Goal: Task Accomplishment & Management: Manage account settings

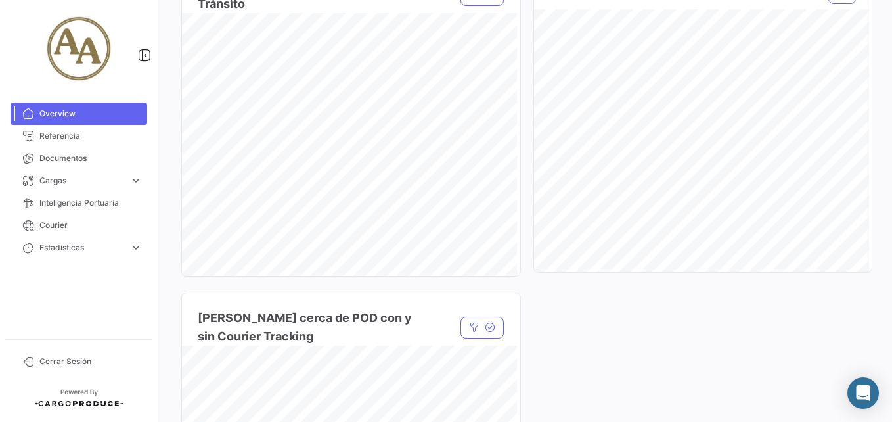
scroll to position [1183, 0]
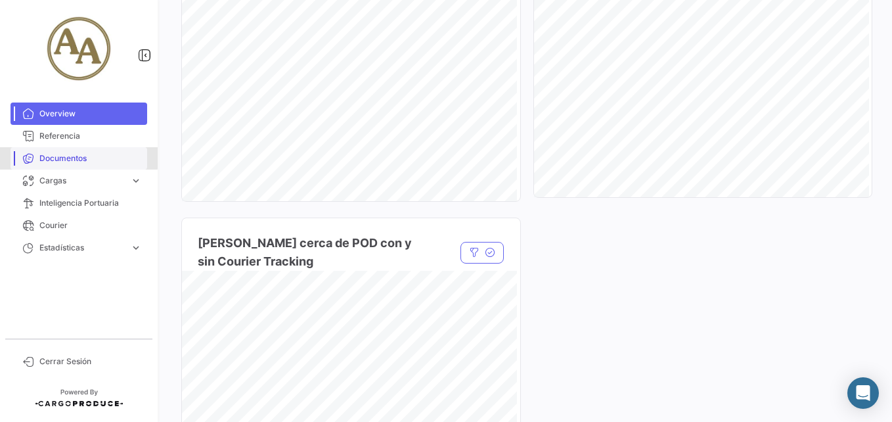
click at [71, 158] on span "Documentos" at bounding box center [90, 158] width 103 height 12
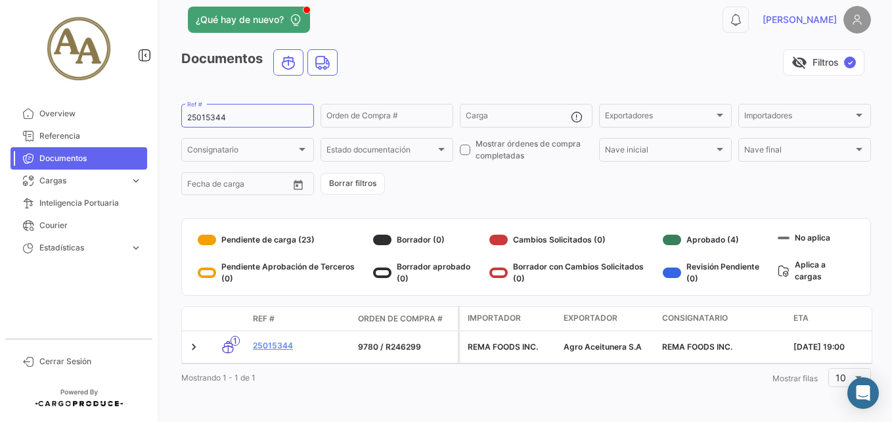
scroll to position [22, 0]
click at [218, 113] on input "25015344" at bounding box center [247, 117] width 121 height 9
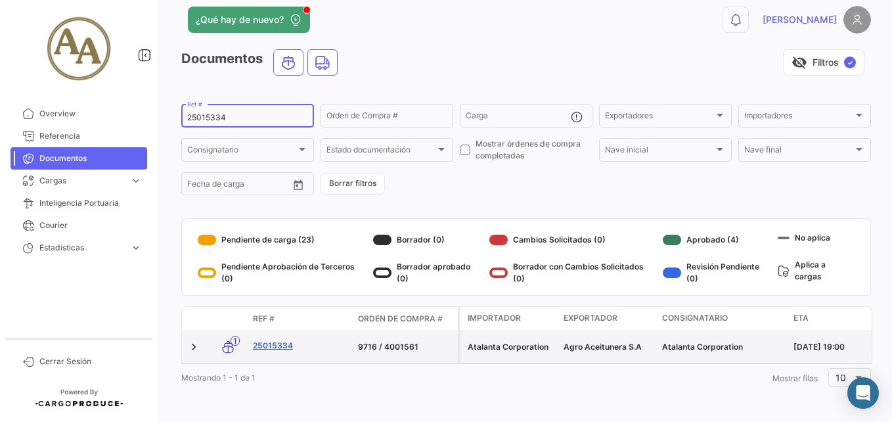
type input "25015334"
click at [285, 340] on link "25015334" at bounding box center [300, 346] width 95 height 12
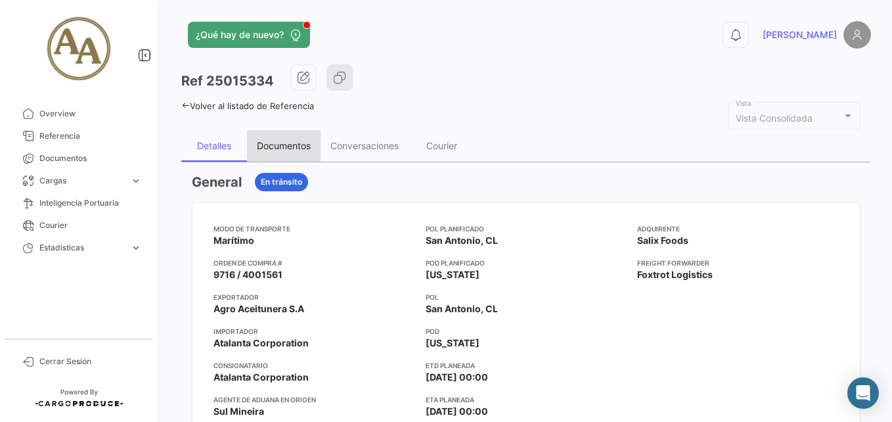
click at [262, 154] on div "Documentos" at bounding box center [284, 146] width 74 height 32
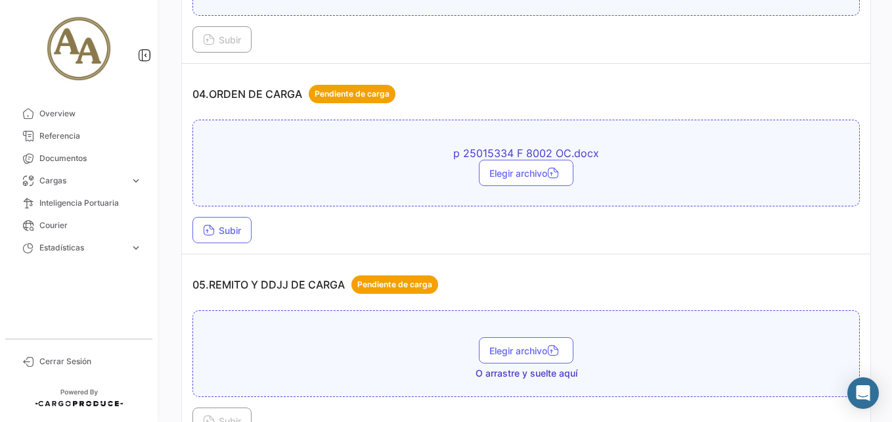
scroll to position [920, 0]
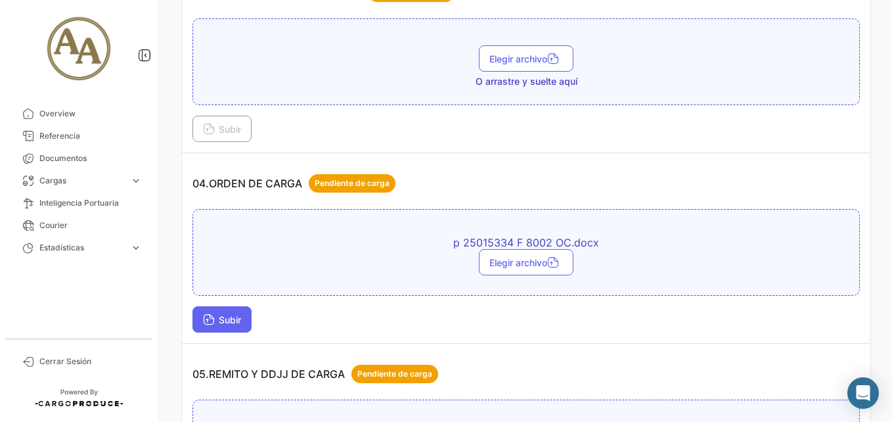
click at [216, 321] on span "Subir" at bounding box center [222, 319] width 38 height 11
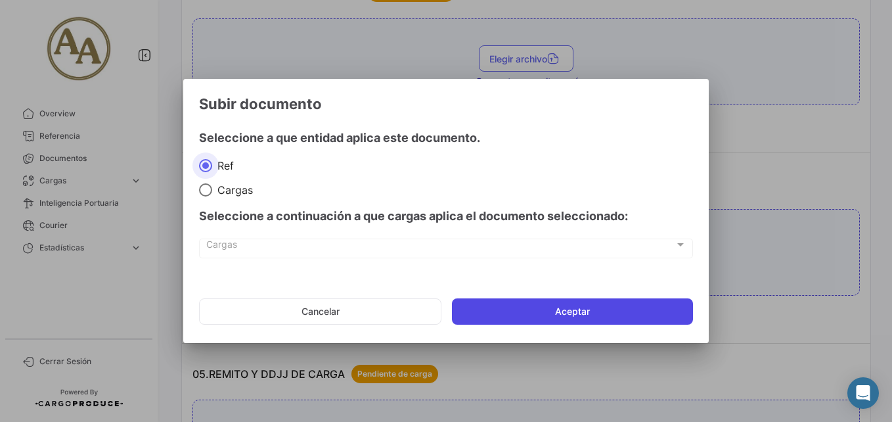
click at [492, 304] on button "Aceptar" at bounding box center [572, 311] width 241 height 26
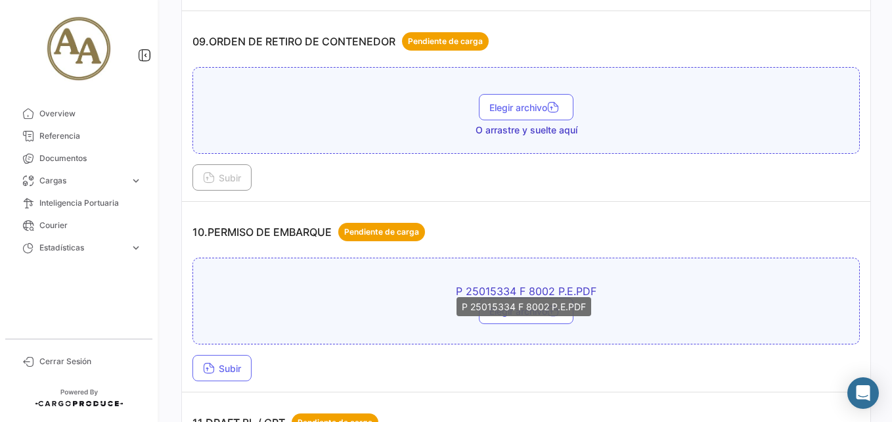
scroll to position [2234, 0]
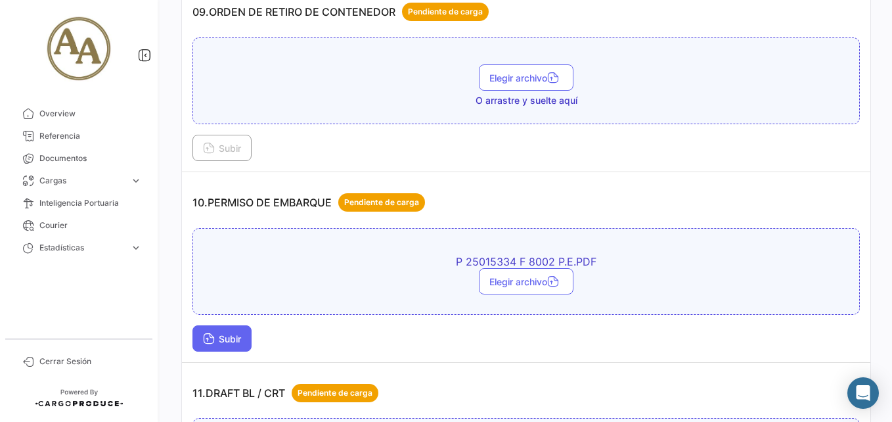
click at [228, 338] on span "Subir" at bounding box center [222, 338] width 38 height 11
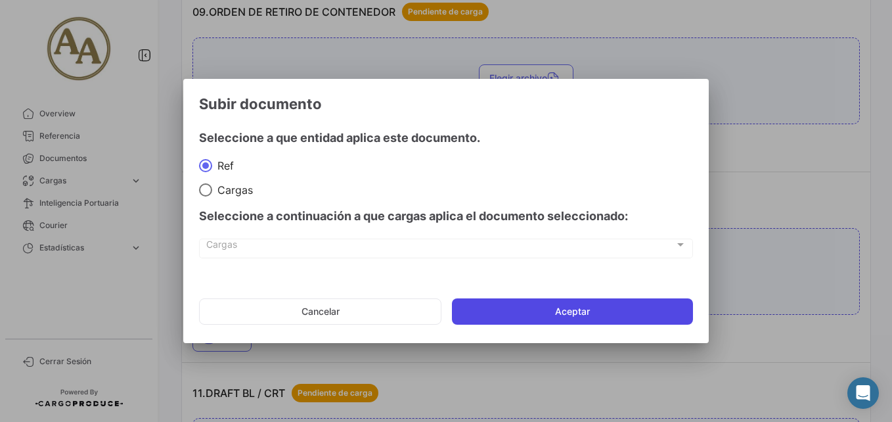
click at [530, 306] on button "Aceptar" at bounding box center [572, 311] width 241 height 26
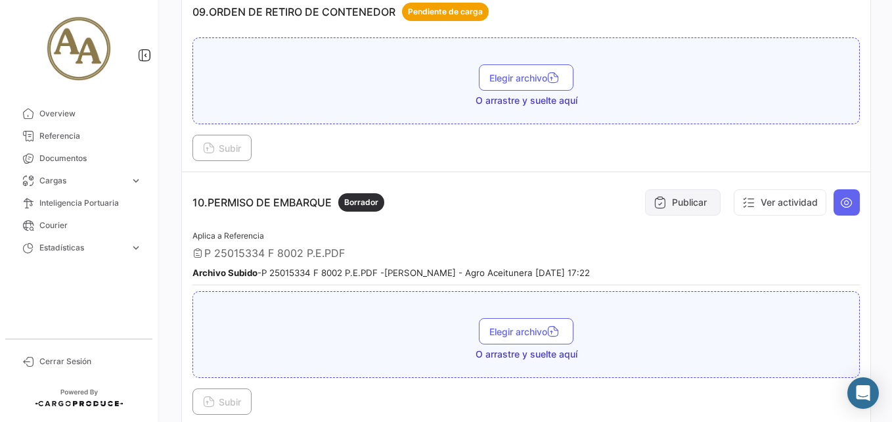
click at [683, 201] on button "Publicar" at bounding box center [683, 202] width 76 height 26
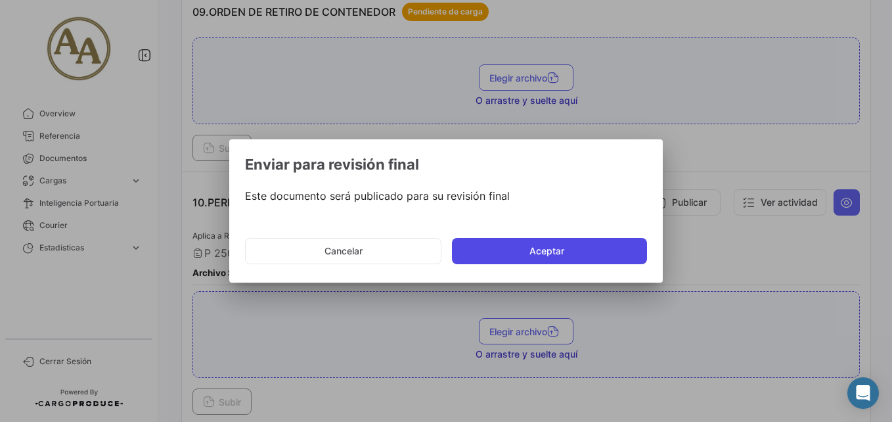
click at [518, 246] on button "Aceptar" at bounding box center [549, 251] width 195 height 26
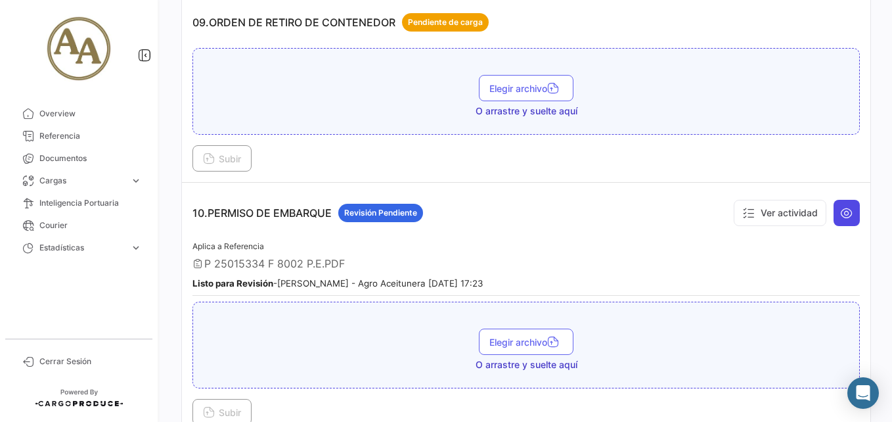
click at [841, 216] on icon at bounding box center [847, 212] width 13 height 13
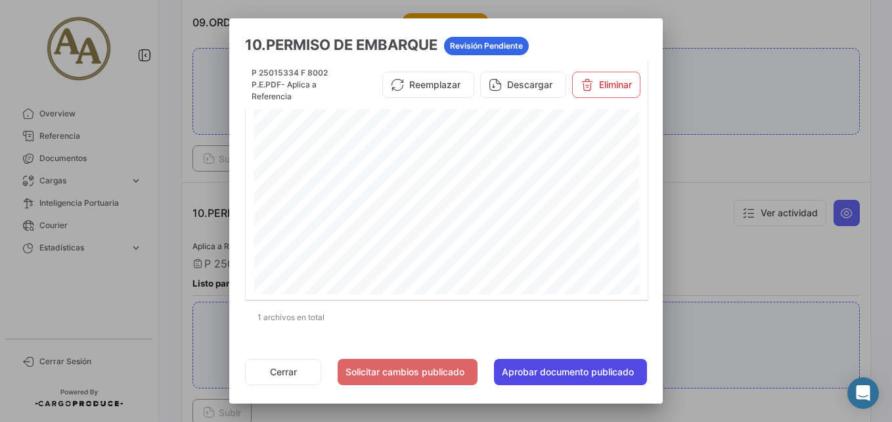
click at [616, 365] on button "Aprobar documento publicado" at bounding box center [570, 372] width 153 height 26
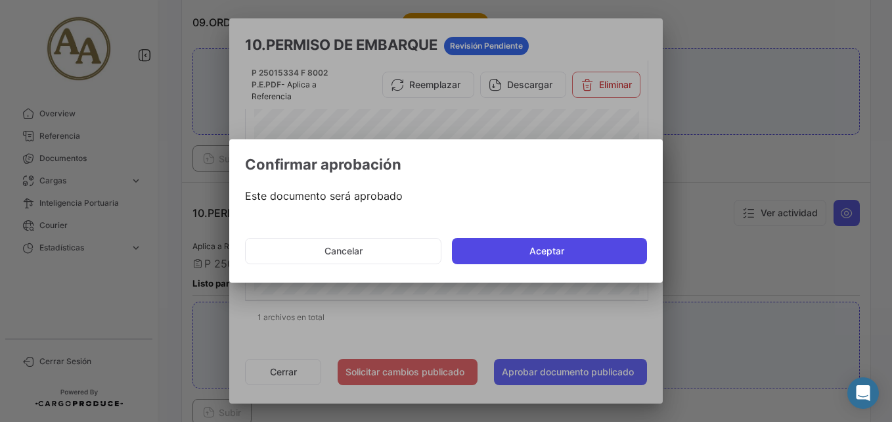
click at [591, 253] on button "Aceptar" at bounding box center [549, 251] width 195 height 26
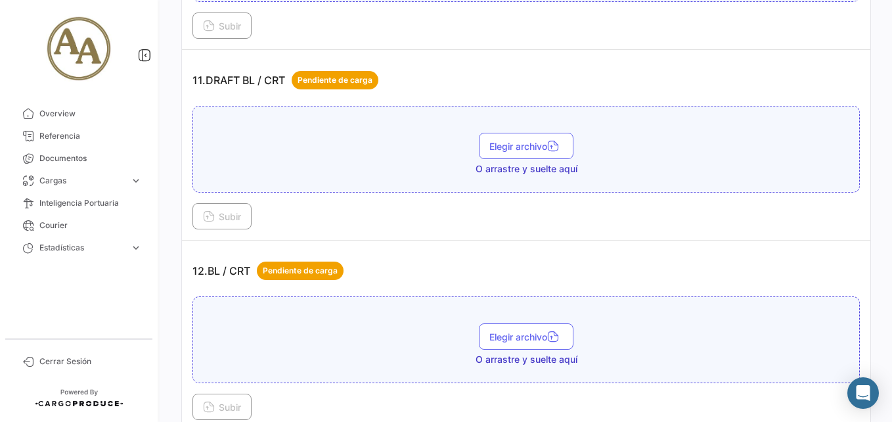
scroll to position [2563, 0]
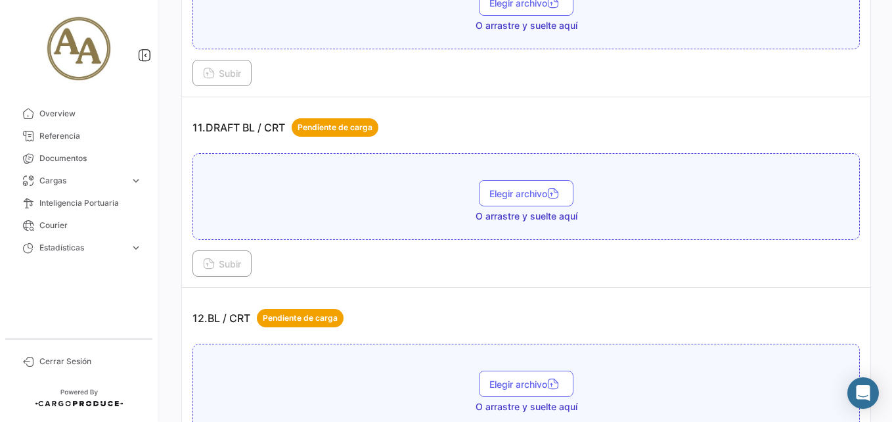
click at [633, 285] on td "11.DRAFT BL / CRT Pendiente de carga Elegir archivo O arrastre y suelte aquí Su…" at bounding box center [526, 192] width 689 height 191
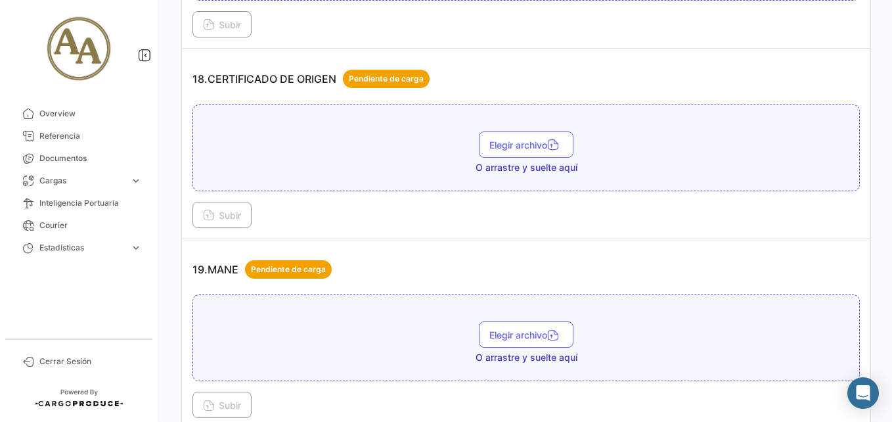
scroll to position [4074, 0]
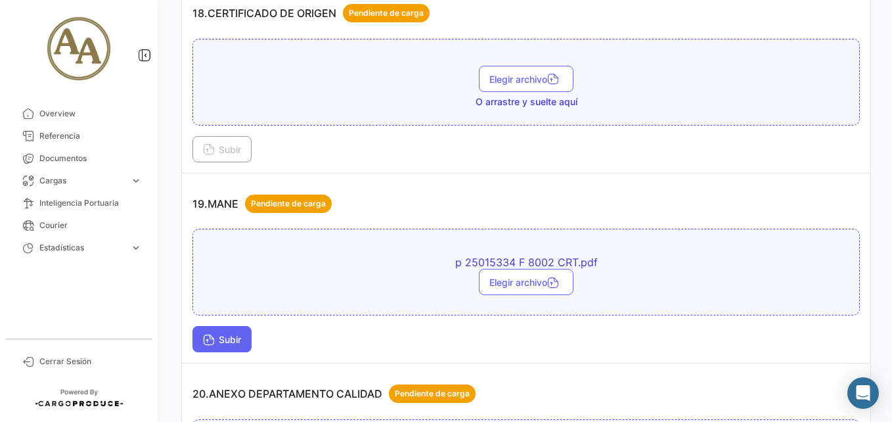
click at [227, 333] on button "Subir" at bounding box center [222, 339] width 59 height 26
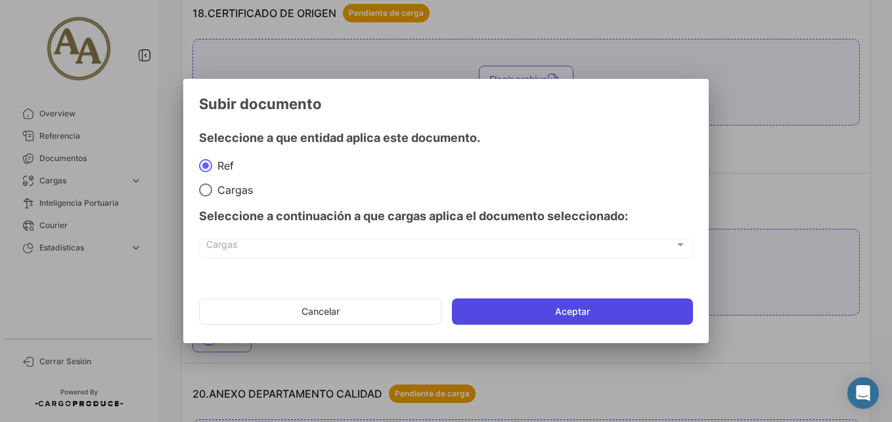
click at [502, 315] on button "Aceptar" at bounding box center [572, 311] width 241 height 26
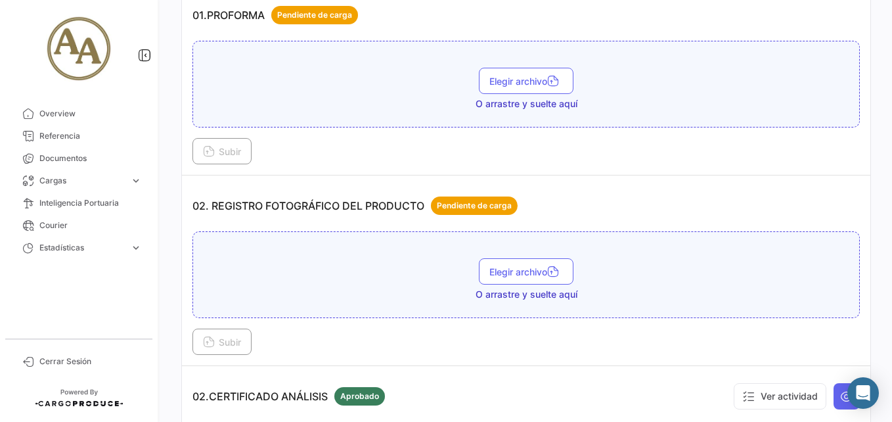
scroll to position [0, 0]
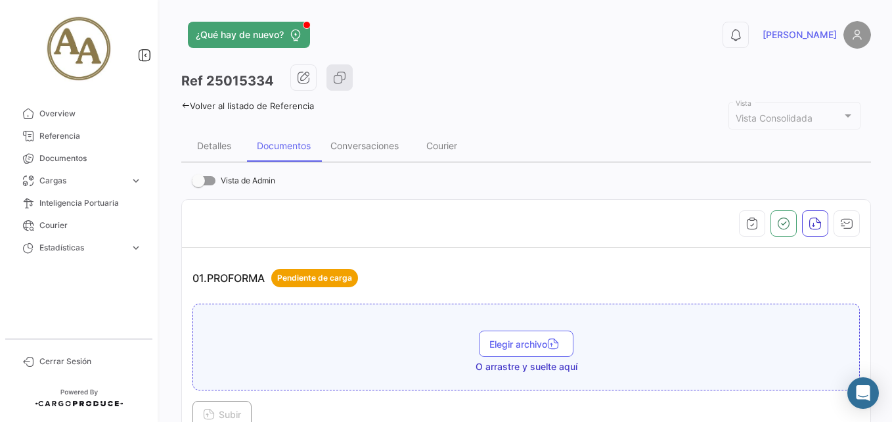
click at [183, 104] on icon at bounding box center [185, 105] width 9 height 9
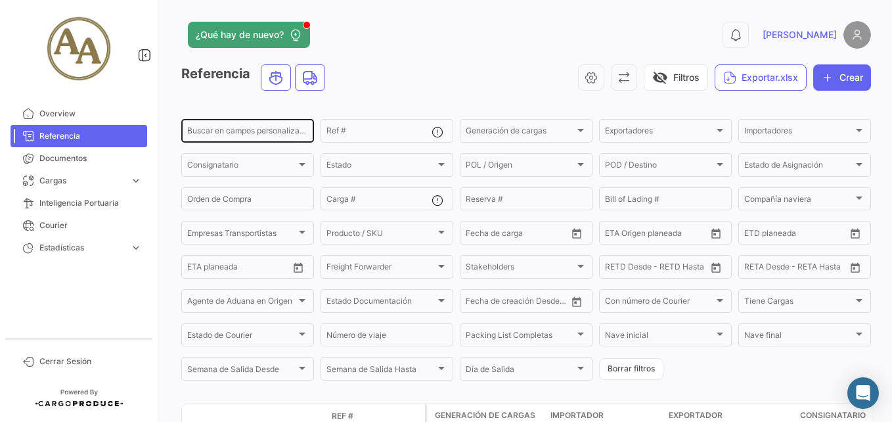
click at [254, 126] on div "Buscar en campos personalizados..." at bounding box center [247, 130] width 121 height 26
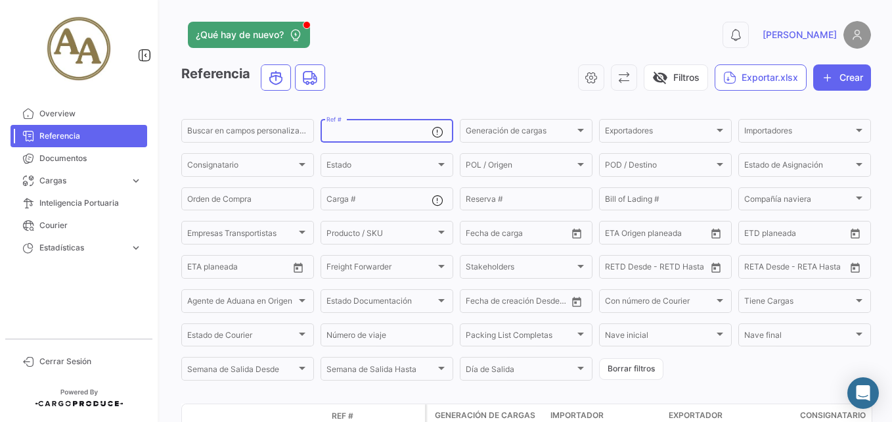
click at [344, 131] on input "Ref #" at bounding box center [379, 132] width 105 height 9
type input "25015443"
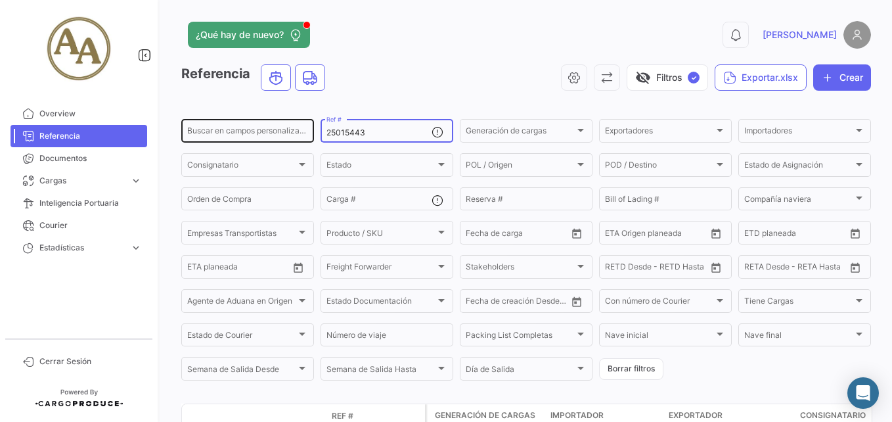
drag, startPoint x: 398, startPoint y: 130, endPoint x: 294, endPoint y: 130, distance: 103.8
click at [0, 0] on div "Buscar en campos personalizados... 25015443 Ref # Generación de cargas Generaci…" at bounding box center [0, 0] width 0 height 0
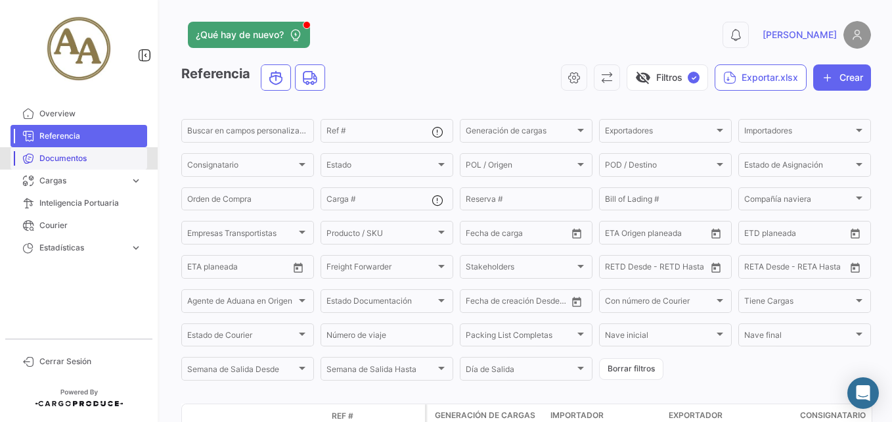
click at [88, 154] on span "Documentos" at bounding box center [90, 158] width 103 height 12
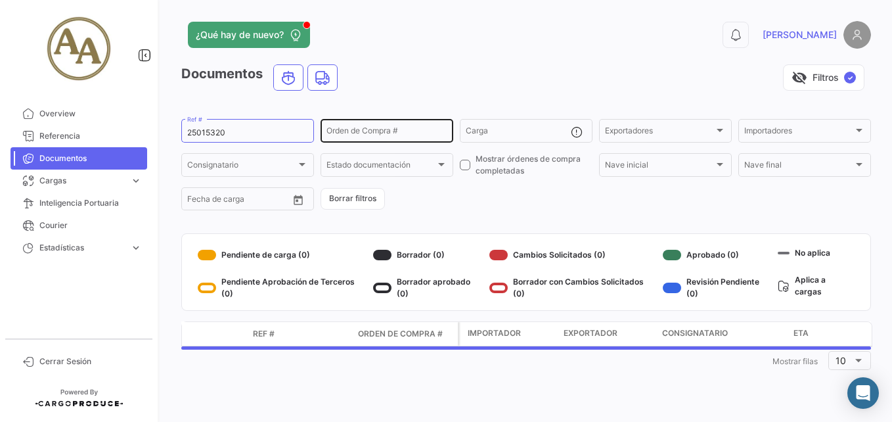
click at [356, 129] on input "Orden de Compra #" at bounding box center [387, 132] width 121 height 9
drag, startPoint x: 266, startPoint y: 130, endPoint x: 254, endPoint y: 134, distance: 13.1
click at [254, 134] on input "25015320" at bounding box center [247, 132] width 121 height 9
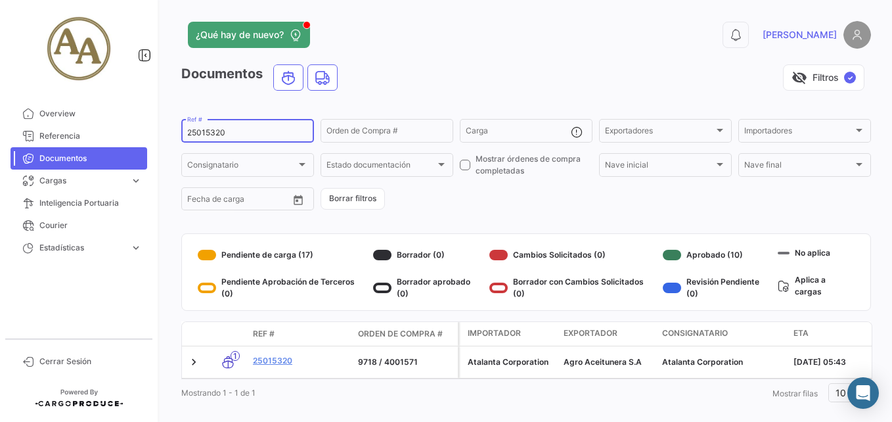
click at [167, 129] on div "¿Qué hay de nuevo? 0 [PERSON_NAME] Documentos visibility_off Filtros ✓ 25015320…" at bounding box center [526, 211] width 732 height 422
paste input "443"
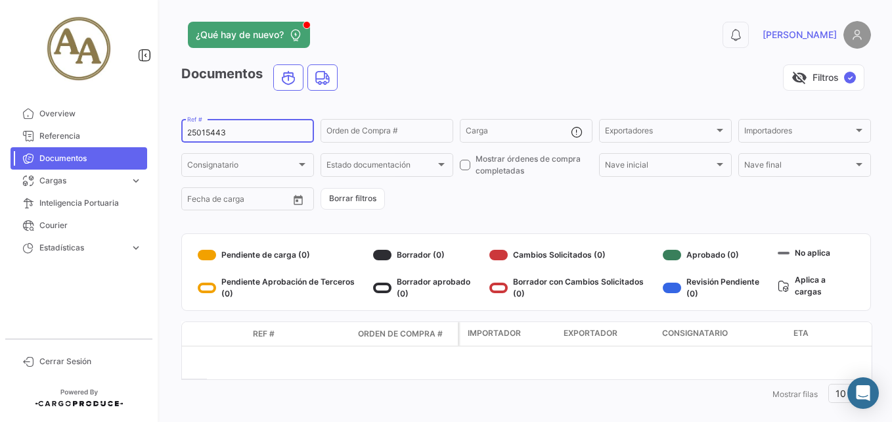
click at [177, 327] on div "¿Qué hay de nuevo? 0 [PERSON_NAME] Documentos visibility_off Filtros ✓ 25015443…" at bounding box center [526, 211] width 732 height 422
click at [239, 360] on datatable-selection at bounding box center [527, 362] width 690 height 33
click at [246, 139] on div "25015443 Ref #" at bounding box center [247, 130] width 121 height 26
click at [215, 131] on input "25015443" at bounding box center [247, 132] width 121 height 9
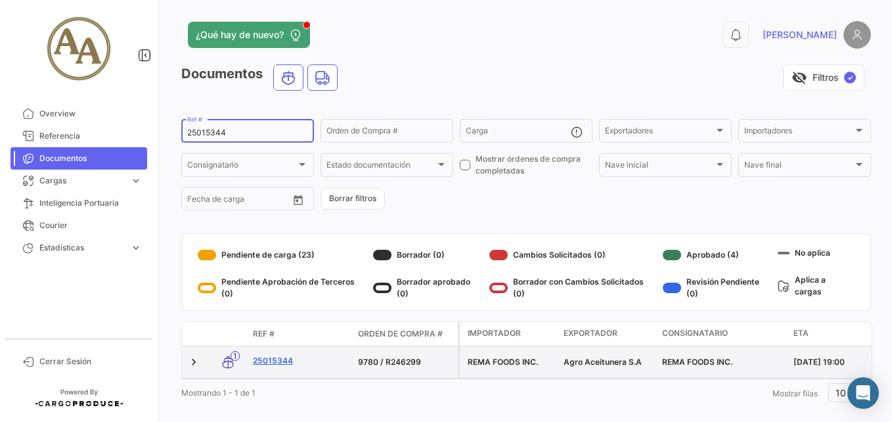
type input "25015344"
click at [268, 359] on link "25015344" at bounding box center [300, 361] width 95 height 12
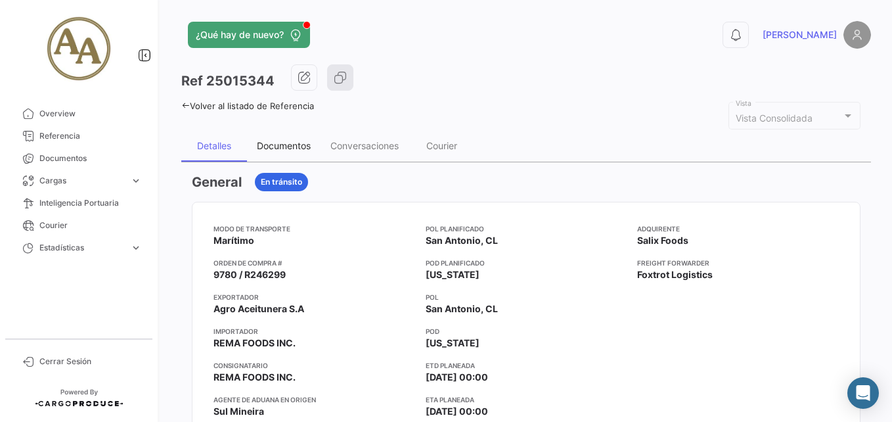
click at [300, 148] on div "Documentos" at bounding box center [284, 145] width 54 height 11
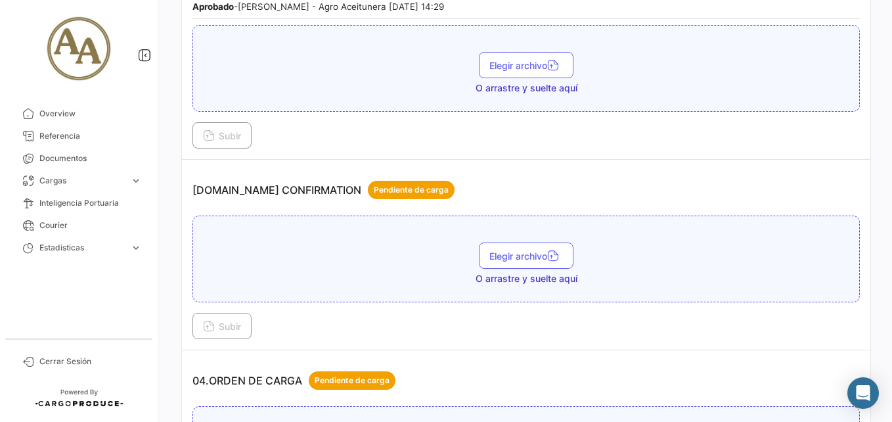
scroll to position [854, 0]
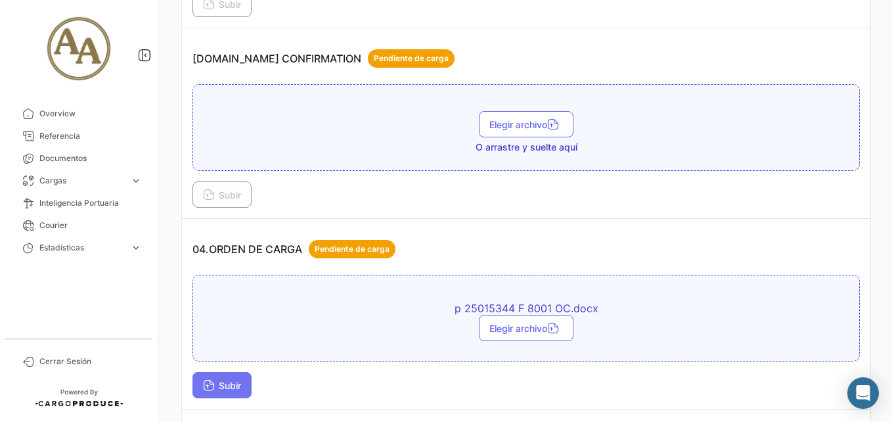
click at [225, 382] on span "Subir" at bounding box center [222, 385] width 38 height 11
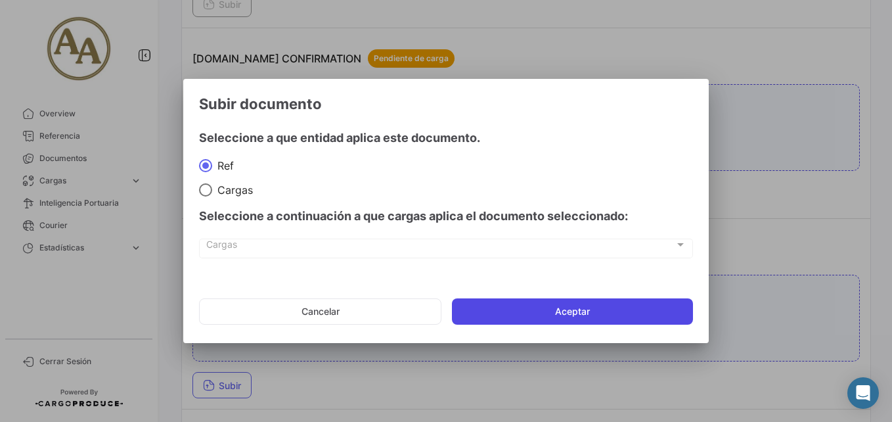
click at [551, 308] on button "Aceptar" at bounding box center [572, 311] width 241 height 26
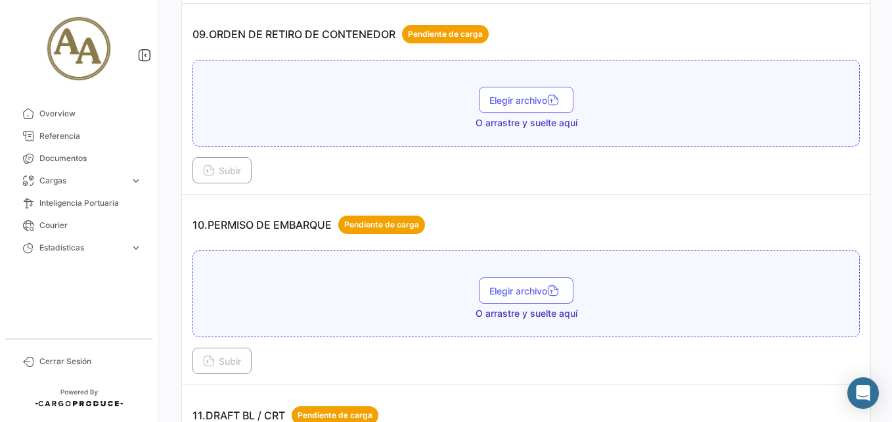
scroll to position [2234, 0]
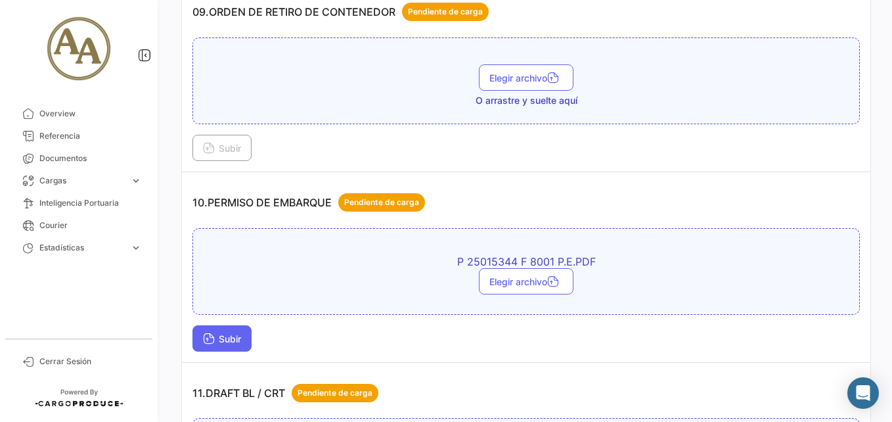
click at [232, 333] on span "Subir" at bounding box center [222, 338] width 38 height 11
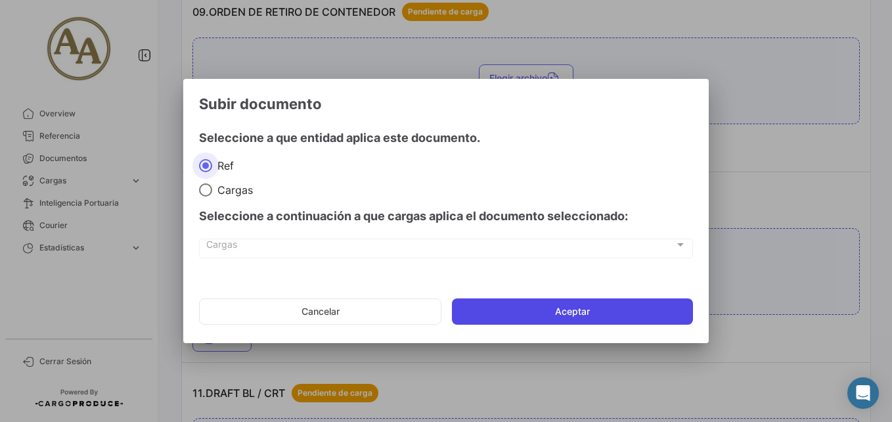
click at [495, 311] on button "Aceptar" at bounding box center [572, 311] width 241 height 26
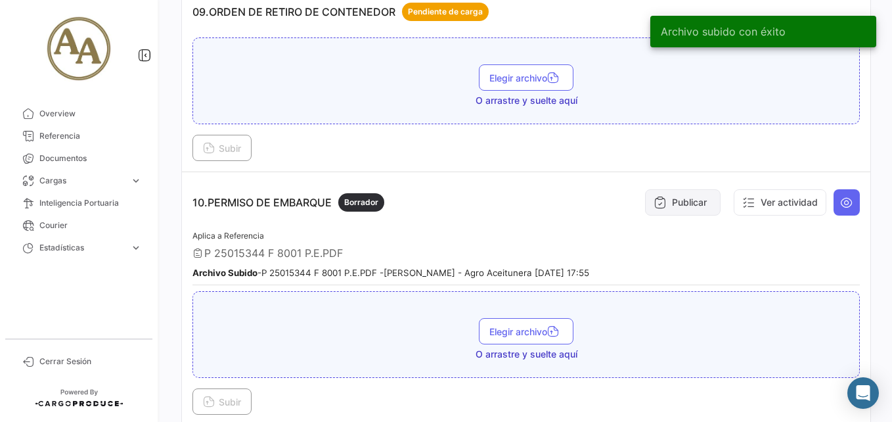
click at [661, 195] on button "Publicar" at bounding box center [683, 202] width 76 height 26
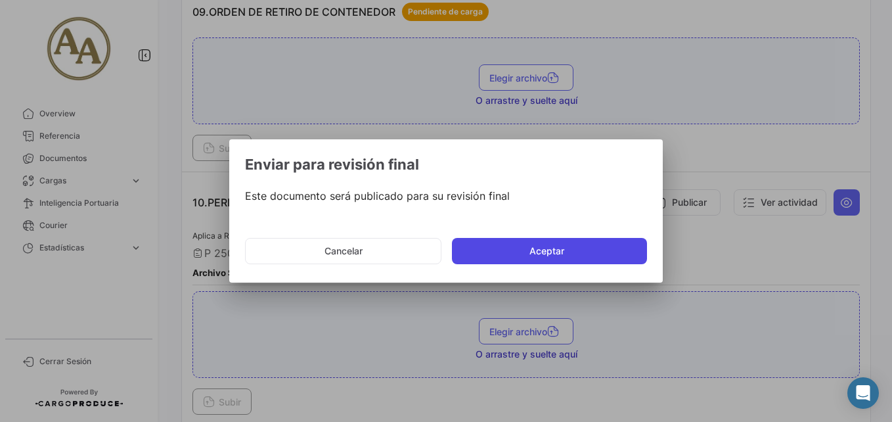
click at [574, 251] on button "Aceptar" at bounding box center [549, 251] width 195 height 26
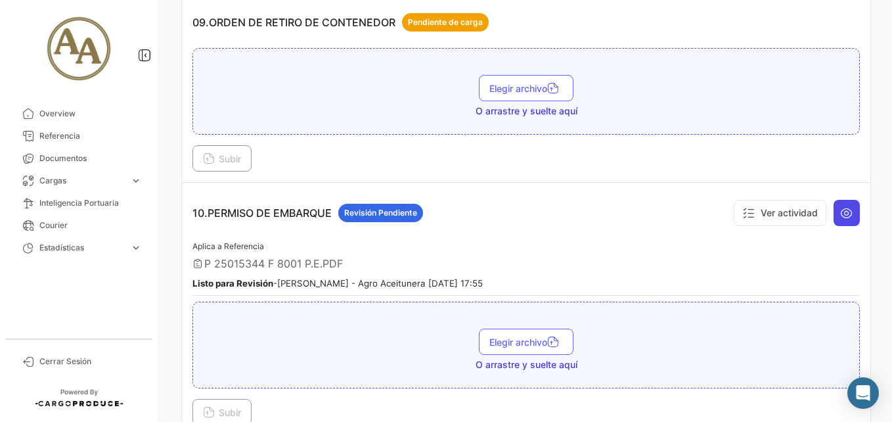
click at [841, 217] on icon at bounding box center [847, 212] width 13 height 13
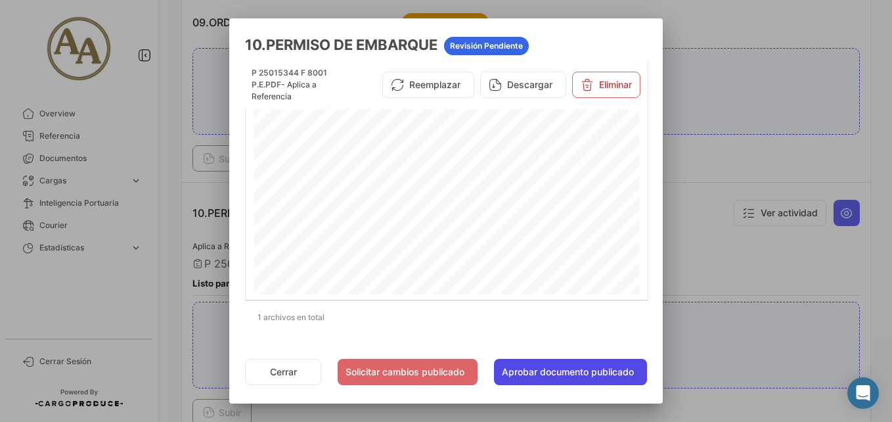
click at [596, 369] on button "Aprobar documento publicado" at bounding box center [570, 372] width 153 height 26
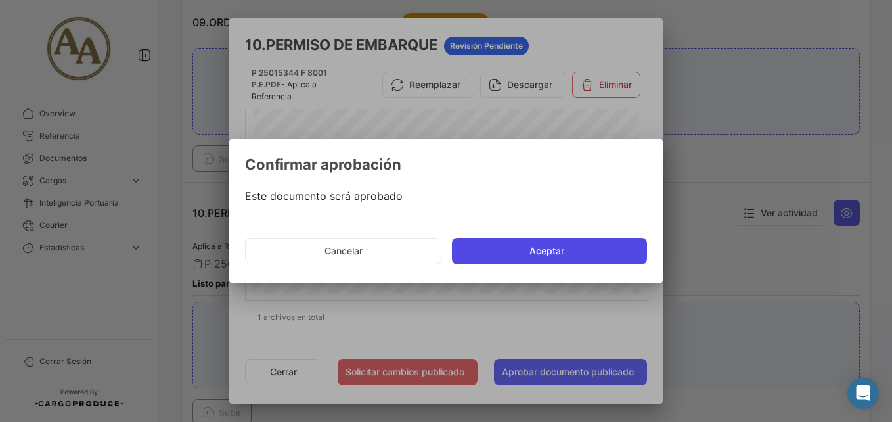
click at [545, 241] on button "Aceptar" at bounding box center [549, 251] width 195 height 26
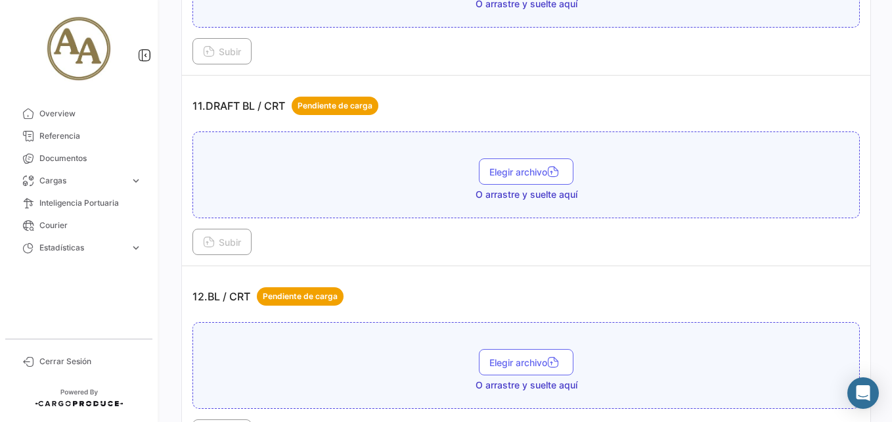
scroll to position [2563, 0]
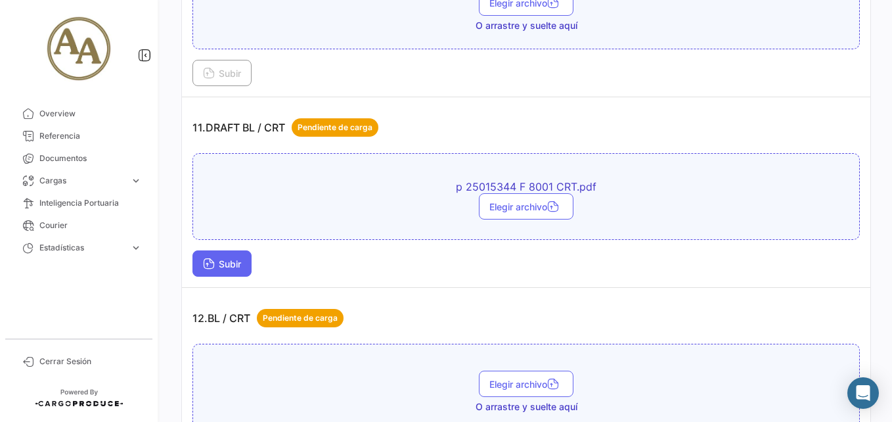
click at [238, 258] on span "Subir" at bounding box center [222, 263] width 38 height 11
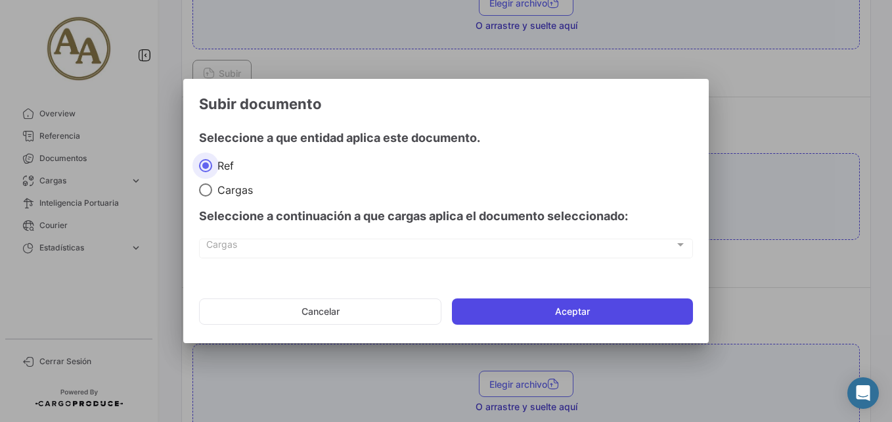
click at [525, 302] on button "Aceptar" at bounding box center [572, 311] width 241 height 26
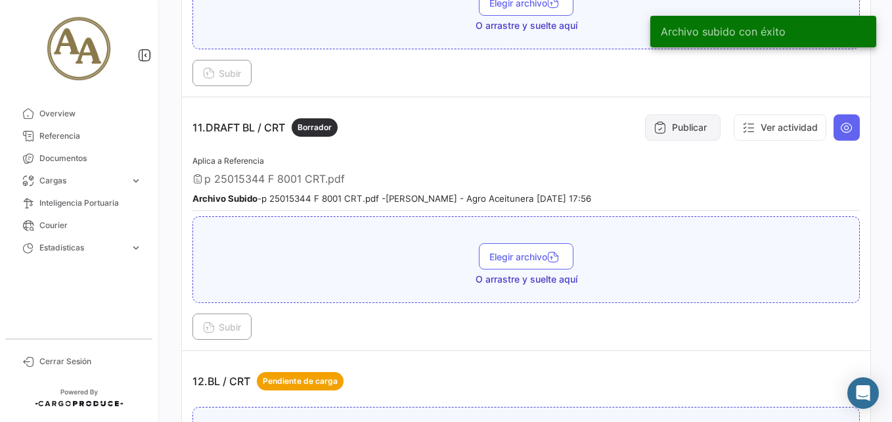
click at [676, 121] on button "Publicar" at bounding box center [683, 127] width 76 height 26
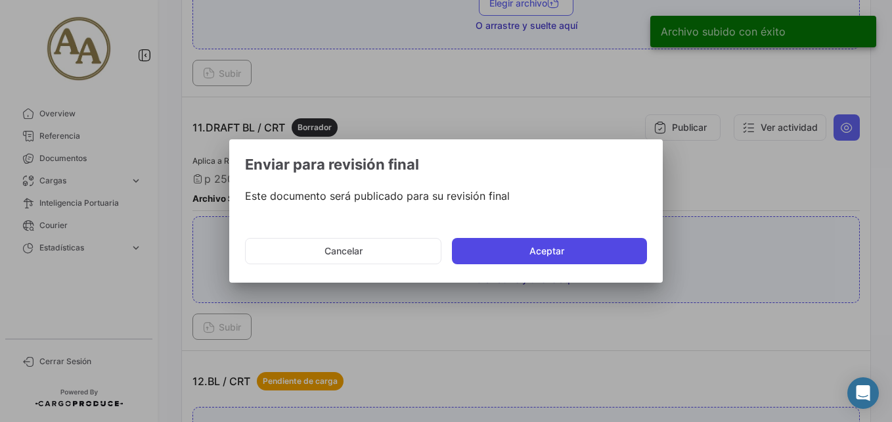
click at [538, 256] on button "Aceptar" at bounding box center [549, 251] width 195 height 26
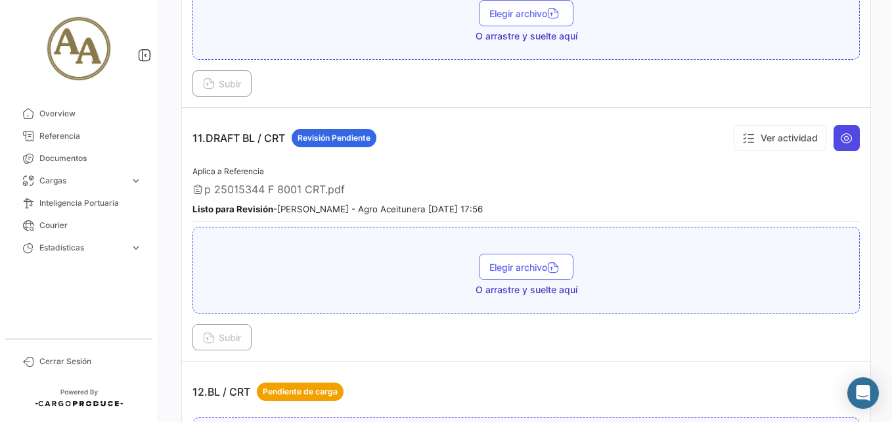
click at [847, 141] on button at bounding box center [847, 138] width 26 height 26
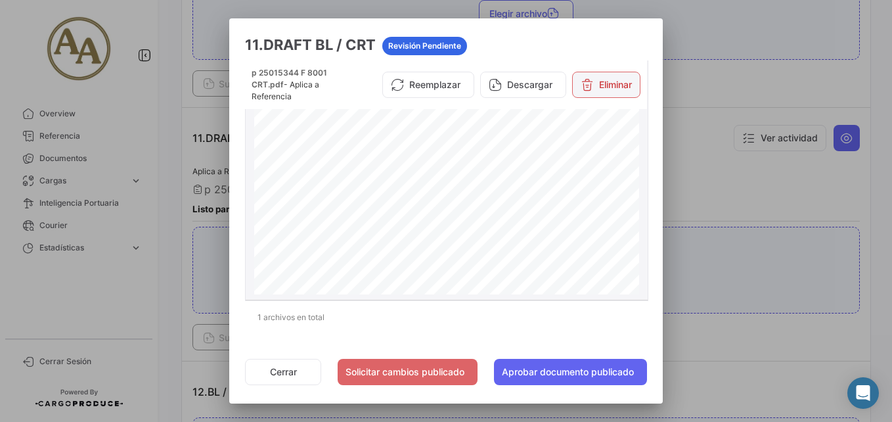
click at [603, 77] on button "Eliminar" at bounding box center [606, 85] width 68 height 26
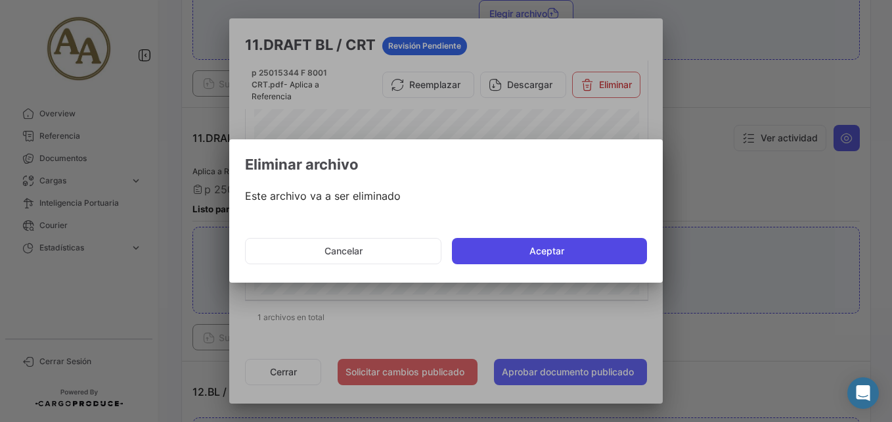
click at [520, 259] on button "Aceptar" at bounding box center [549, 251] width 195 height 26
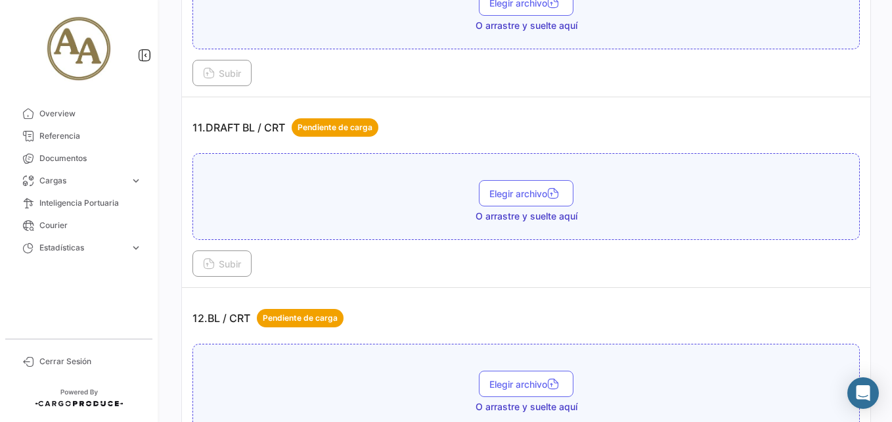
click at [762, 270] on div "Subir" at bounding box center [527, 263] width 668 height 26
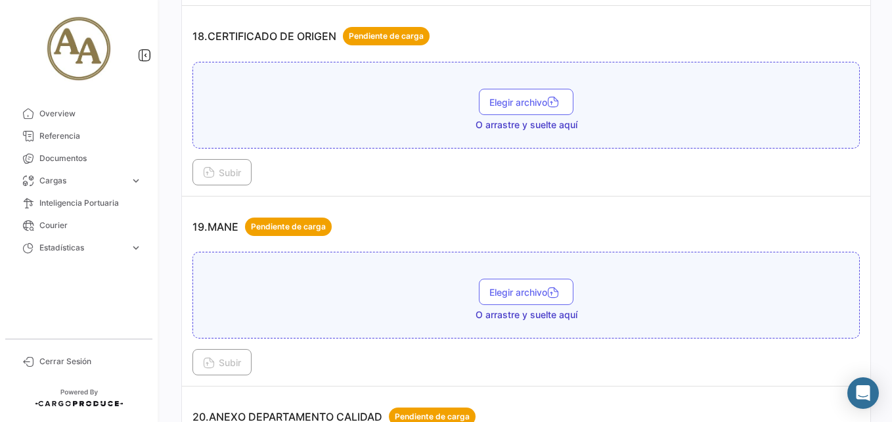
scroll to position [4074, 0]
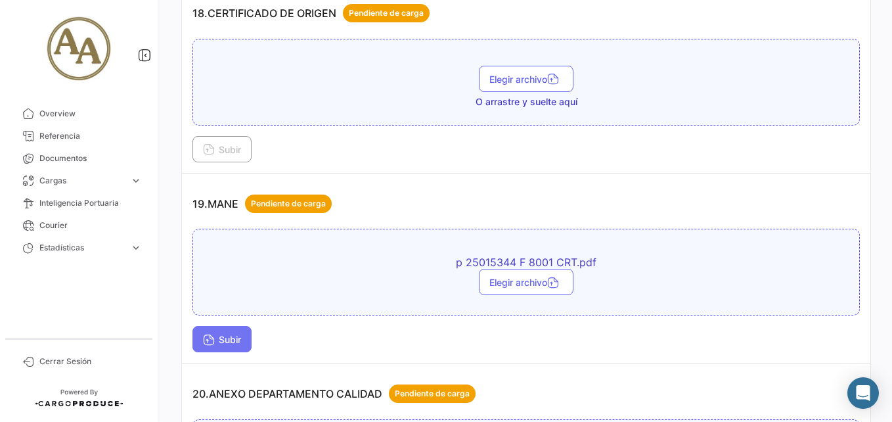
click at [230, 342] on span "Subir" at bounding box center [222, 339] width 38 height 11
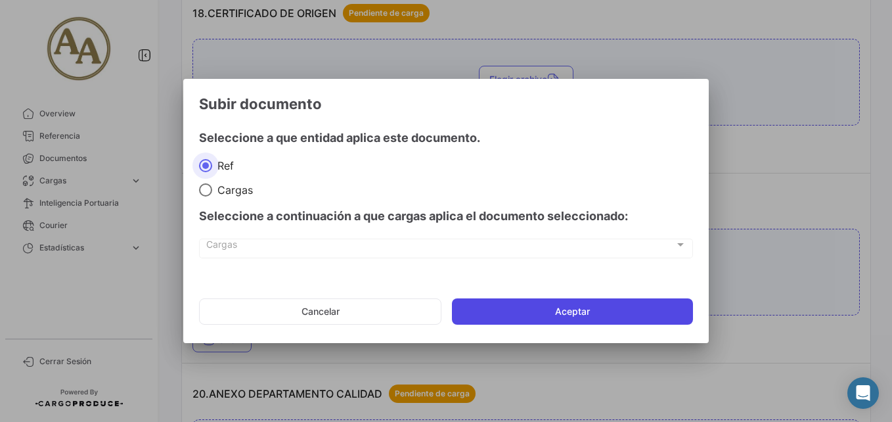
click at [549, 317] on button "Aceptar" at bounding box center [572, 311] width 241 height 26
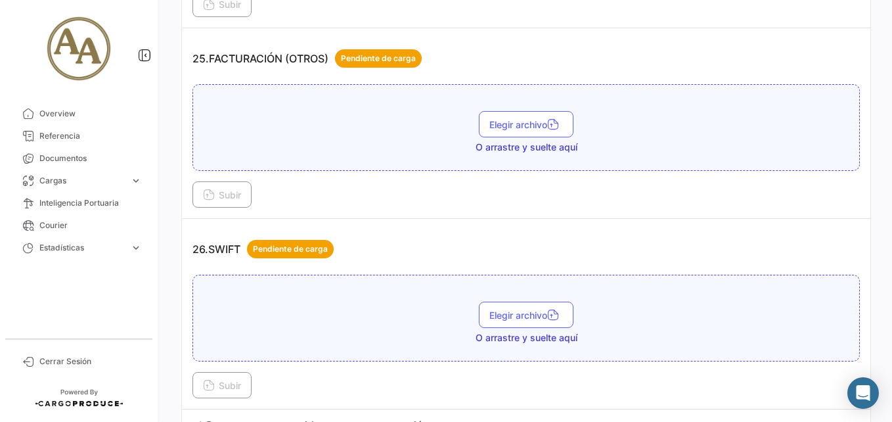
scroll to position [5487, 0]
